Goal: Information Seeking & Learning: Check status

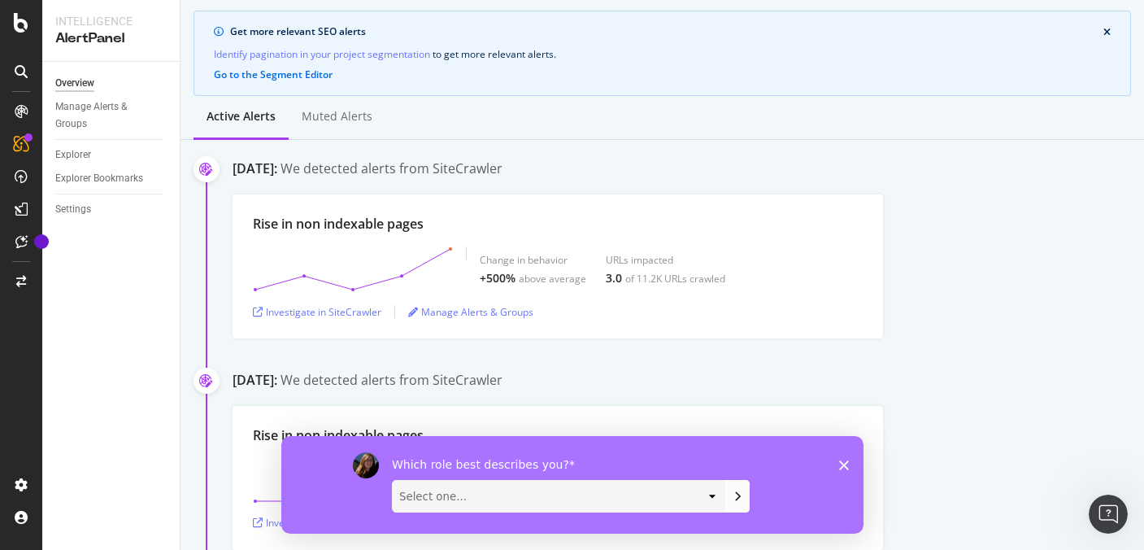
scroll to position [120, 0]
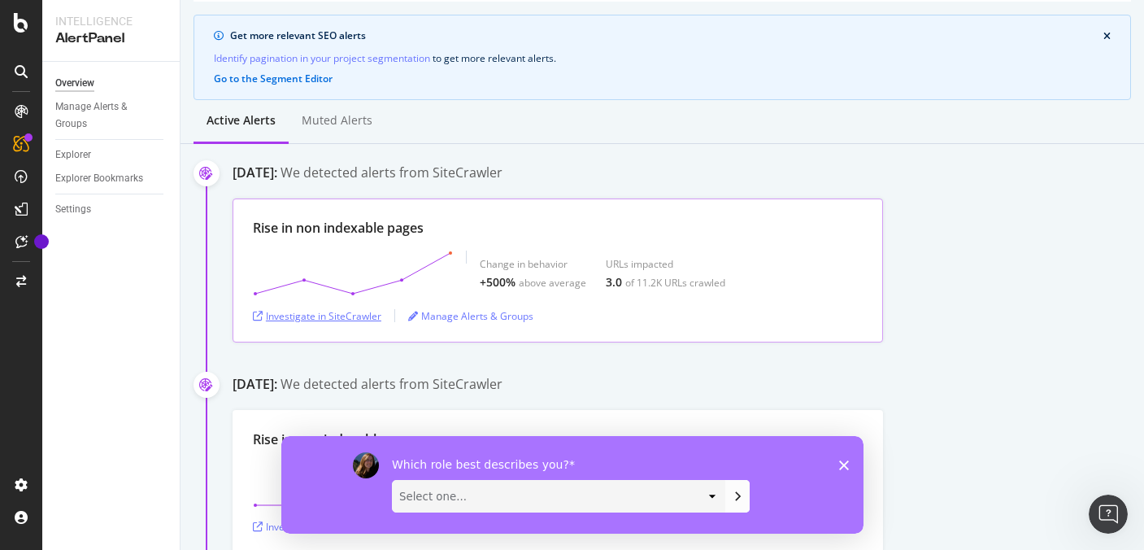
click at [325, 316] on div "Investigate in SiteCrawler" at bounding box center [317, 316] width 128 height 14
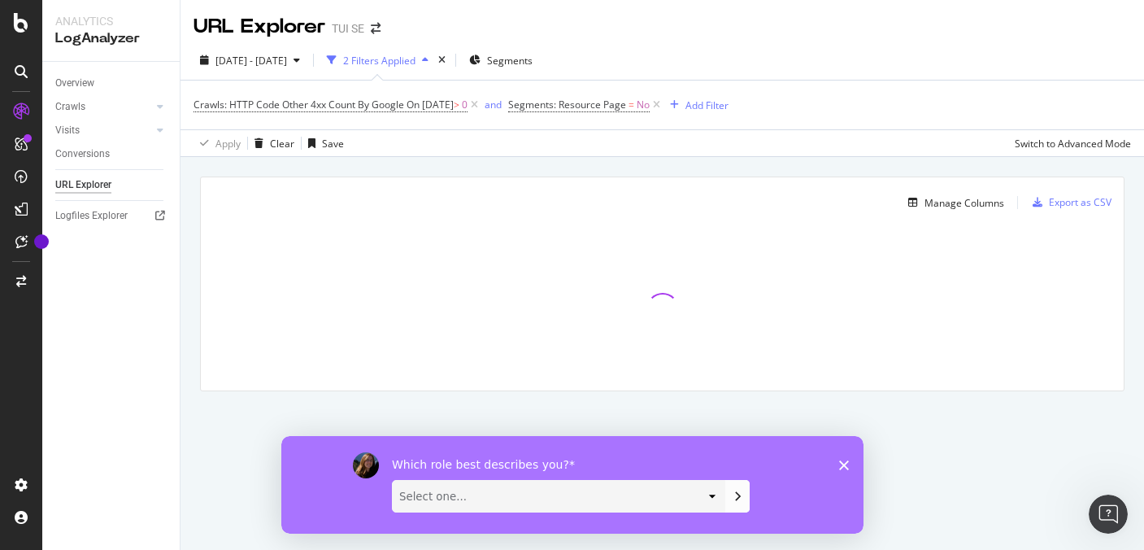
click at [847, 464] on icon "Close survey" at bounding box center [843, 464] width 10 height 10
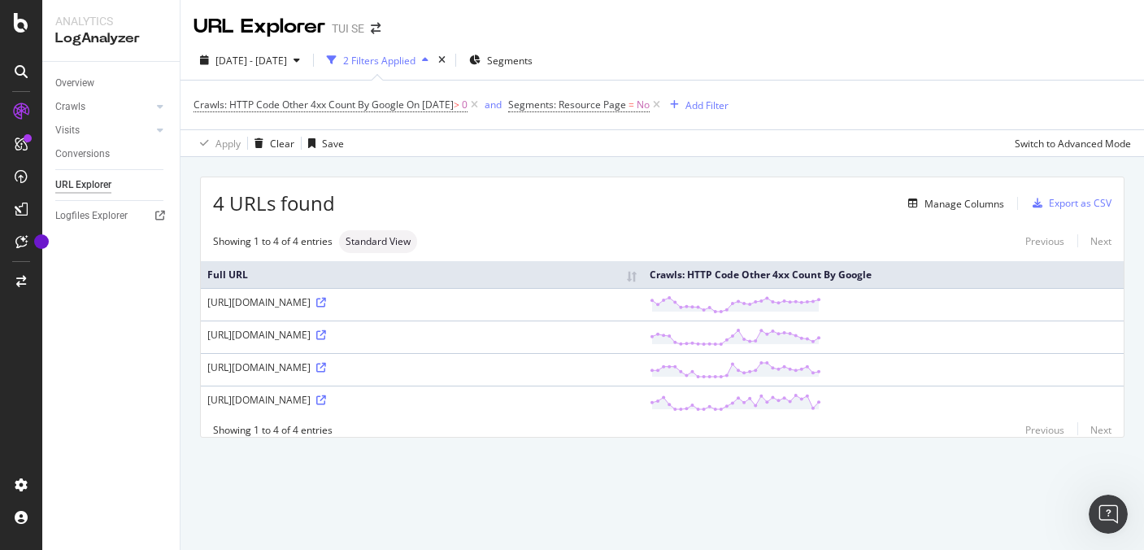
click at [413, 58] on div "2 Filters Applied" at bounding box center [379, 61] width 72 height 14
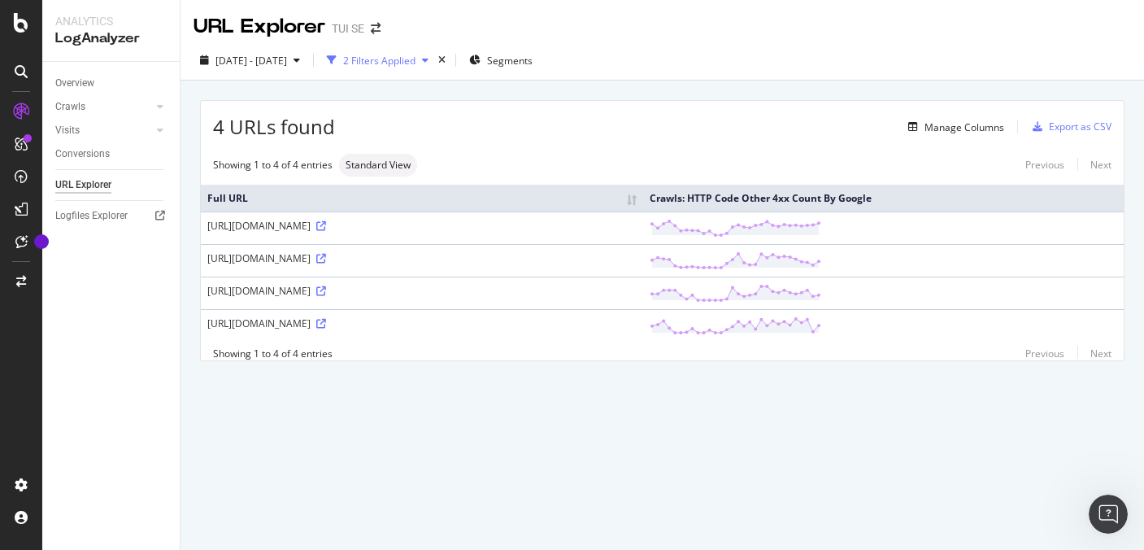
click at [413, 58] on div "2 Filters Applied" at bounding box center [379, 61] width 72 height 14
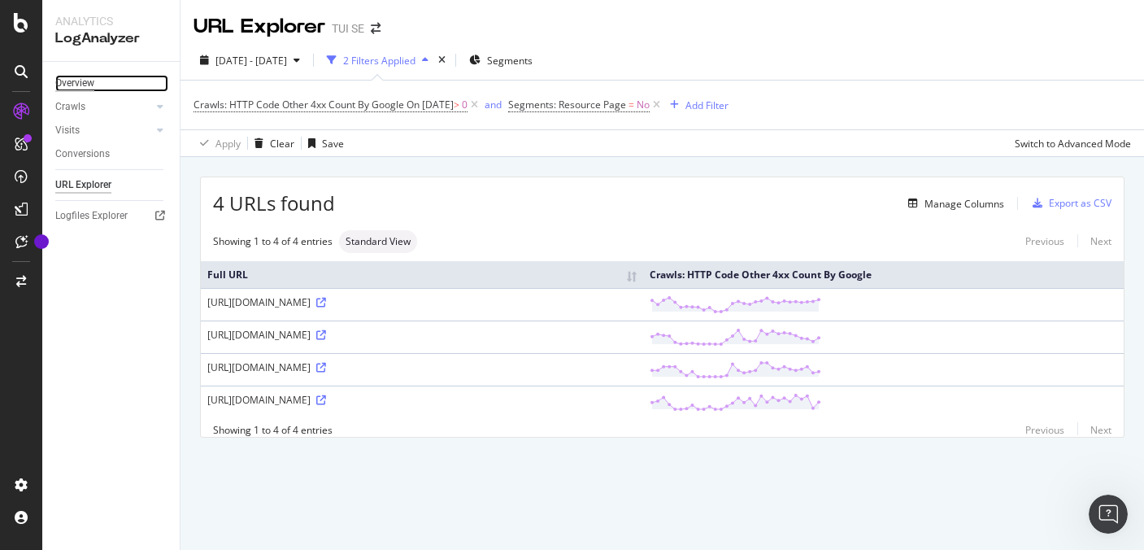
click at [73, 89] on div "Overview" at bounding box center [74, 83] width 39 height 17
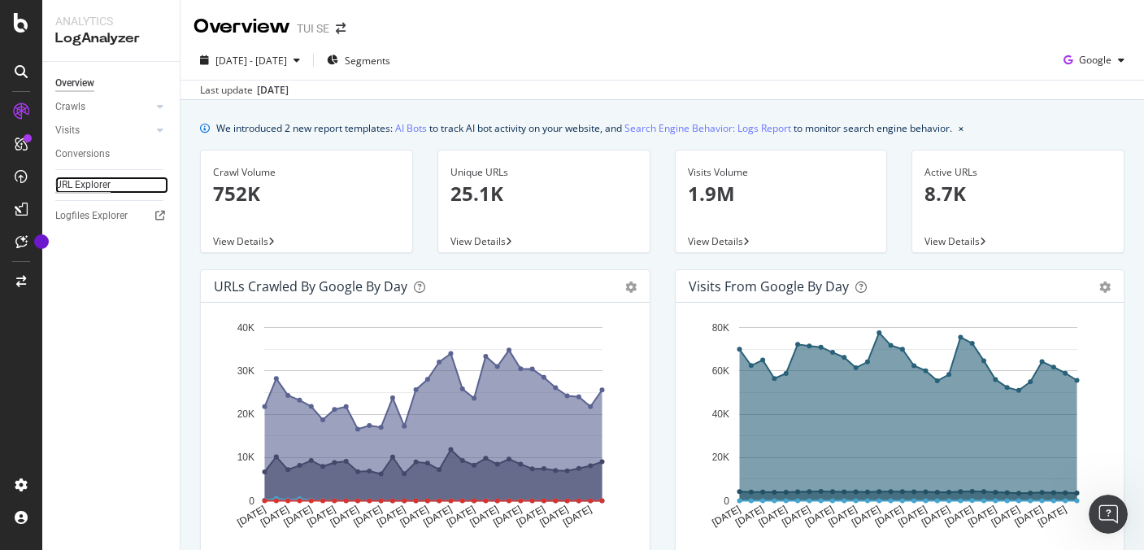
click at [74, 187] on div "URL Explorer" at bounding box center [82, 184] width 55 height 17
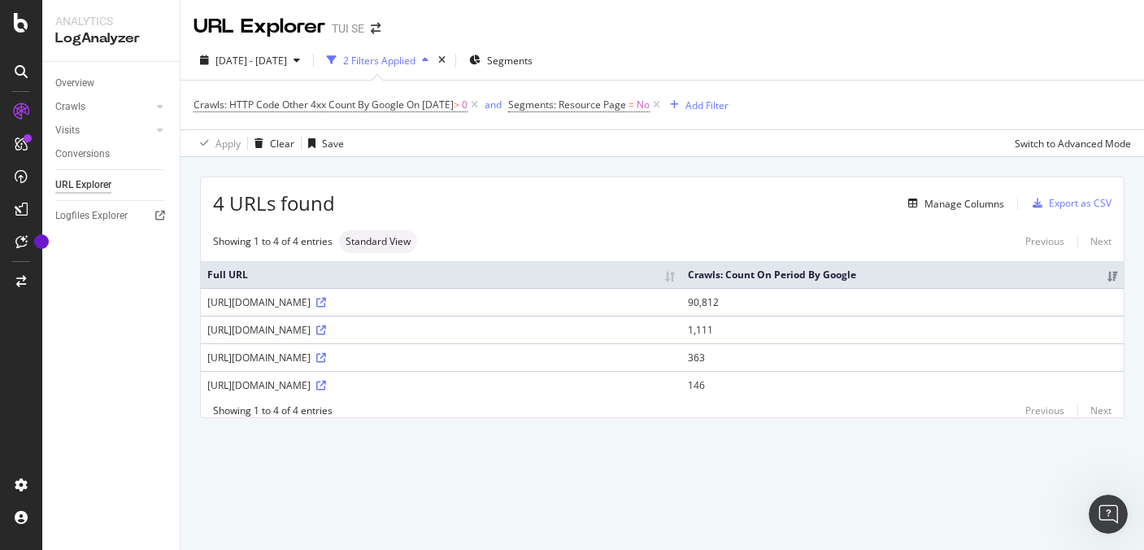
click at [821, 268] on th "Crawls: Count On Period By Google" at bounding box center [903, 274] width 442 height 27
click at [326, 300] on icon at bounding box center [321, 303] width 10 height 10
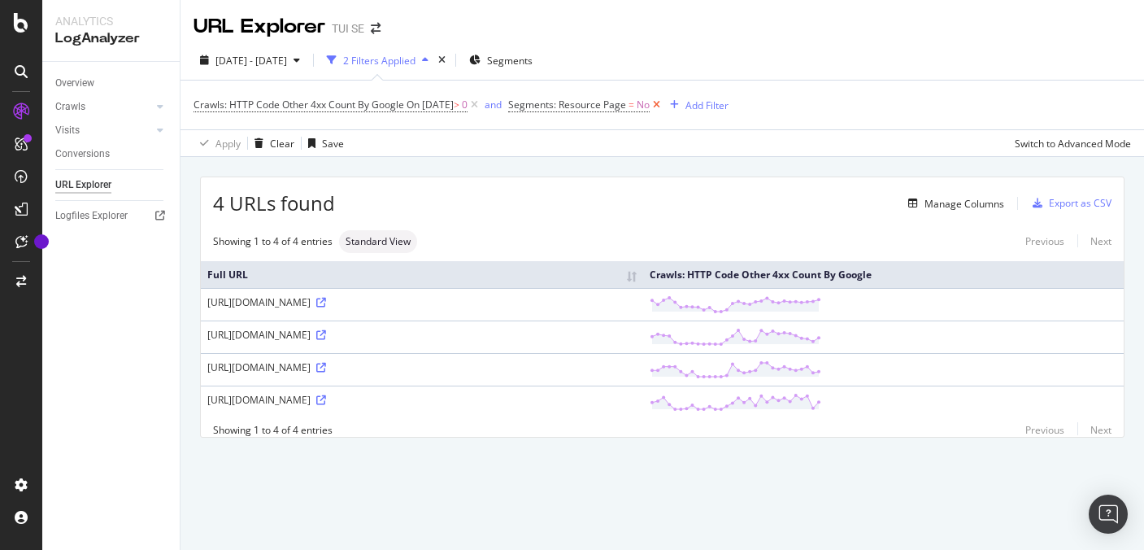
click at [664, 106] on icon at bounding box center [657, 105] width 14 height 16
